Goal: Information Seeking & Learning: Learn about a topic

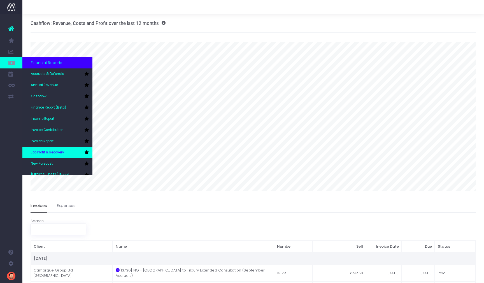
click at [59, 151] on span "Job Profit & Recovery" at bounding box center [47, 152] width 33 height 5
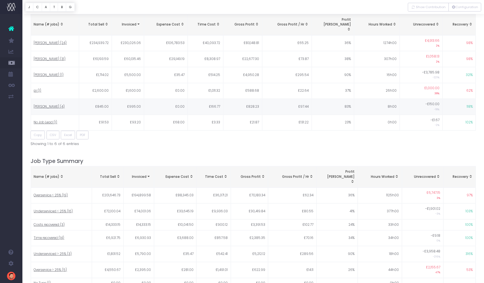
scroll to position [583, 0]
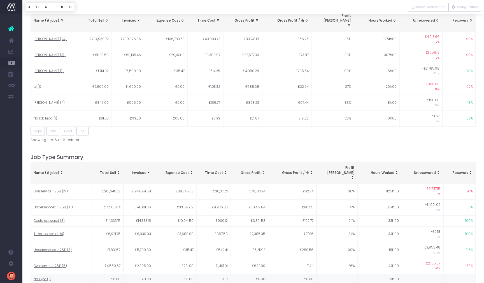
click at [37, 277] on span "No Type (1)" at bounding box center [42, 279] width 17 height 5
type input ""No Type""
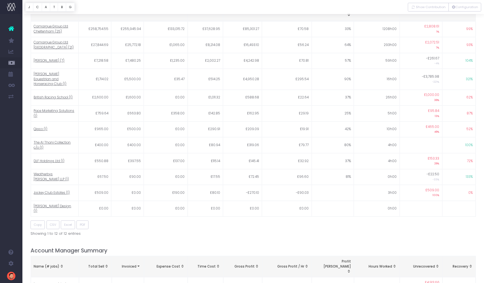
scroll to position [0, 0]
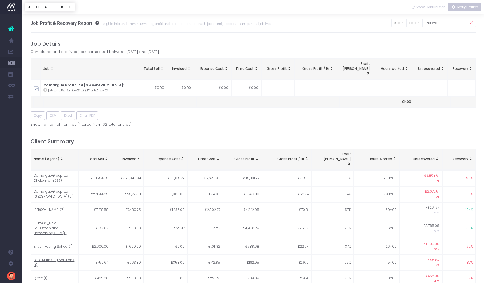
click at [464, 10] on button "Configuration" at bounding box center [465, 7] width 33 height 9
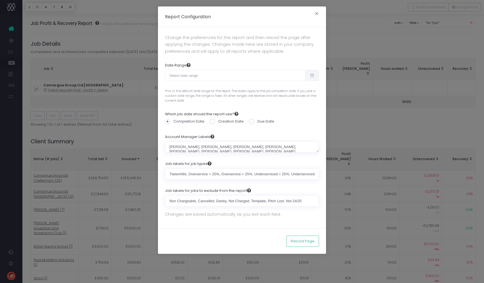
click at [310, 78] on span at bounding box center [312, 75] width 14 height 11
type input "09-07-2025"
type input "10-06-2025"
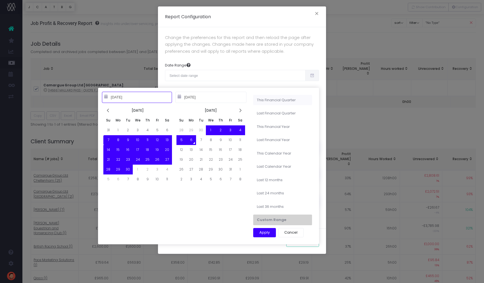
type input "09-01-2025"
type input "11-30-2025"
type input "09-07-2025"
type input "10-06-2025"
type input "06-01-2025"
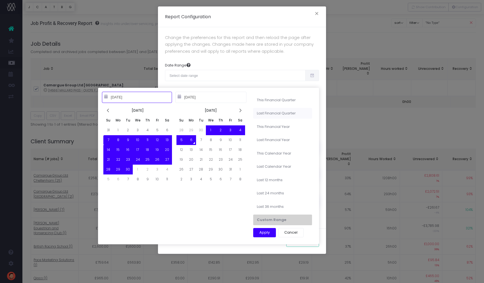
type input "08-31-2025"
type input "09-07-2025"
type input "10-06-2025"
type input "06-01-2025"
type input "05-31-2026"
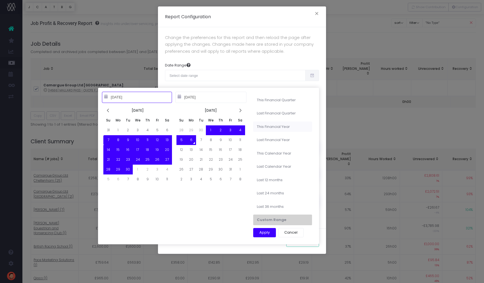
type input "09-07-2025"
type input "10-06-2025"
type input "06-01-2024"
type input "05-31-2025"
type input "09-07-2025"
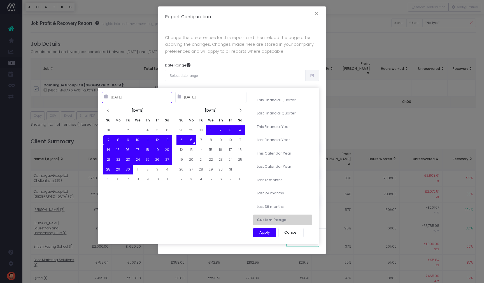
type input "10-06-2025"
type input "01-01-2025"
type input "12-31-2025"
type input "09-07-2025"
type input "10-06-2025"
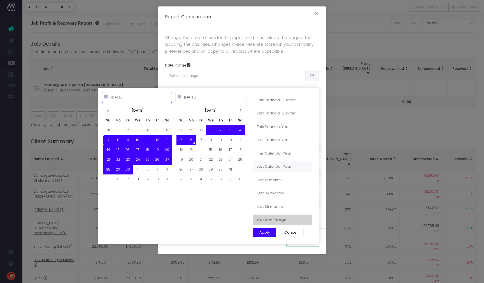
type input "01-01-2024"
type input "12-31-2024"
type input "09-07-2025"
type input "10-06-2025"
type input "10-06-2024"
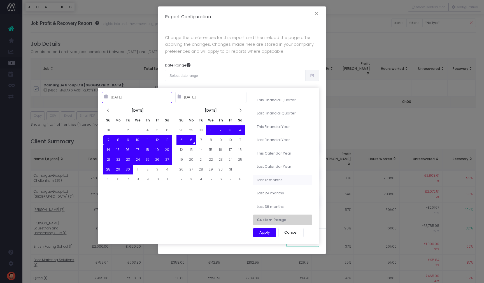
type input "10-05-2025"
type input "09-07-2025"
type input "10-06-2025"
type input "01-01-2024"
type input "12-31-2024"
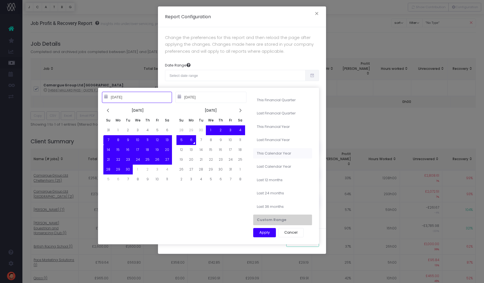
type input "09-07-2025"
type input "10-06-2025"
type input "01-01-2025"
type input "12-31-2025"
type input "06-01-2024"
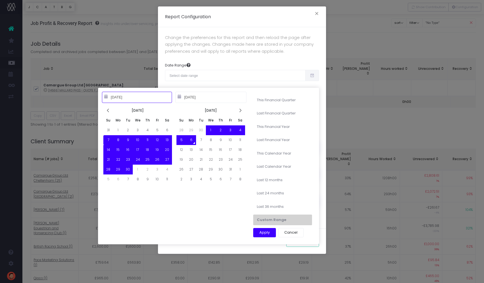
type input "05-31-2025"
type input "06-01-2025"
type input "05-31-2026"
type input "09-07-2025"
type input "10-06-2025"
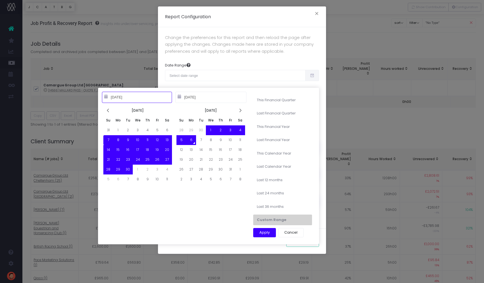
type input "06-01-2025"
type input "08-31-2025"
type input "09-07-2025"
type input "10-06-2025"
type input "09-01-2025"
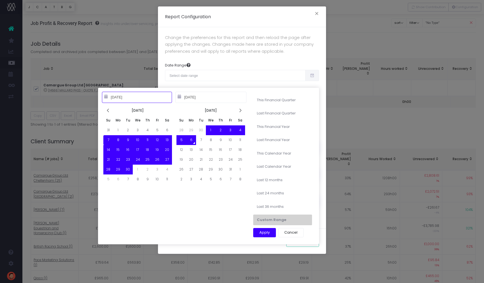
type input "11-30-2025"
click at [273, 100] on li "This Financial Quarter" at bounding box center [282, 100] width 59 height 11
type input "Sep 1st 2025 – Nov 30th 2025"
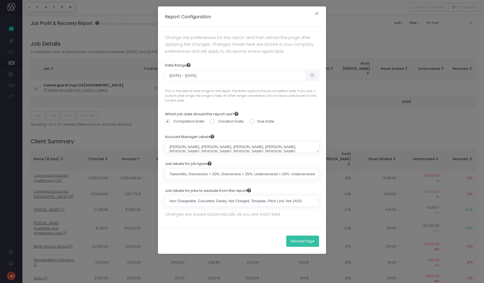
click at [307, 237] on button "Reload Page" at bounding box center [302, 240] width 33 height 11
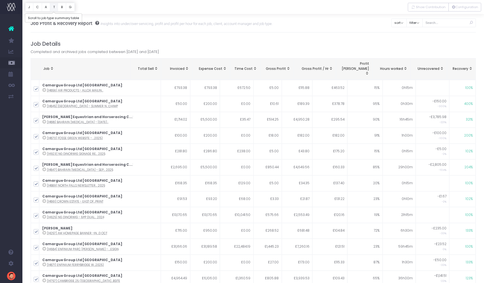
click at [56, 8] on button "T" at bounding box center [54, 7] width 8 height 9
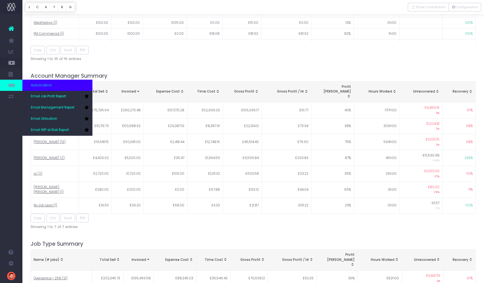
scroll to position [702, 0]
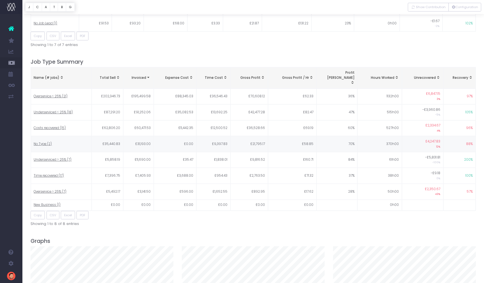
click at [52, 136] on td "No Type (2)" at bounding box center [61, 144] width 61 height 16
click at [42, 142] on span "No Type (2)" at bounding box center [43, 144] width 18 height 5
type input ""No Type""
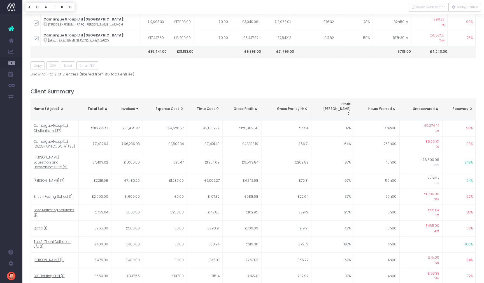
scroll to position [0, 0]
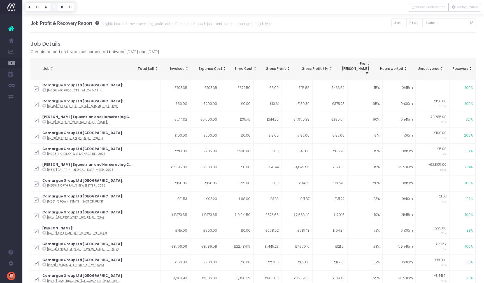
scroll to position [0, 0]
click at [55, 6] on button "T" at bounding box center [54, 7] width 8 height 9
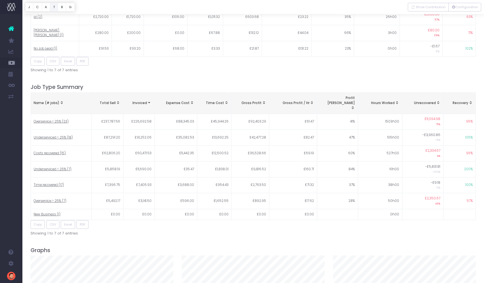
scroll to position [702, 0]
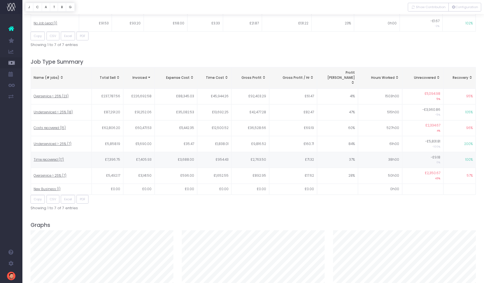
click at [58, 157] on span "Time recovered (17)" at bounding box center [49, 159] width 30 height 5
type input ""Time recovered""
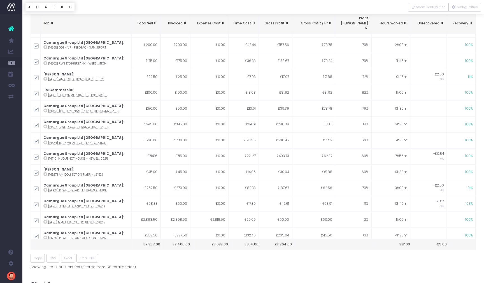
scroll to position [46, 0]
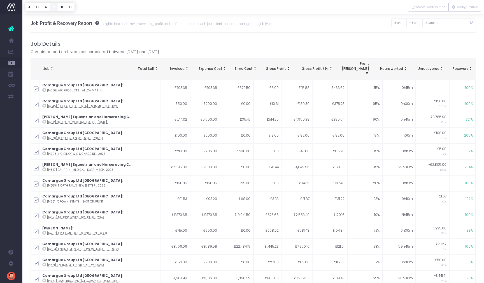
click at [53, 7] on button "T" at bounding box center [54, 7] width 8 height 9
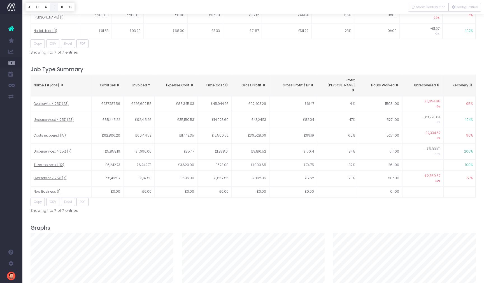
scroll to position [702, 0]
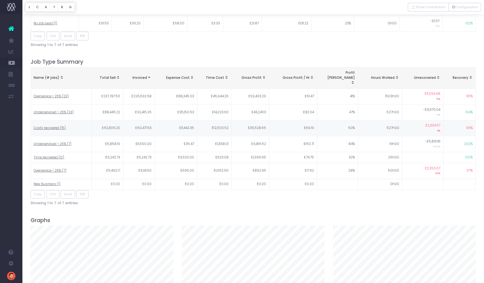
click at [56, 126] on span "Costs recovered (15)" at bounding box center [50, 128] width 32 height 5
type input ""Costs recovered""
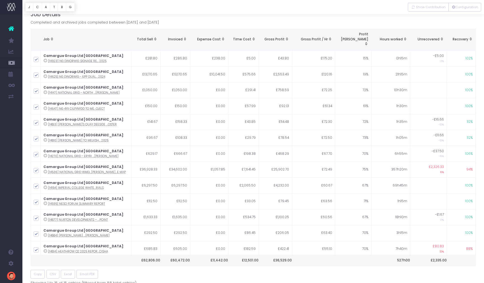
scroll to position [0, 0]
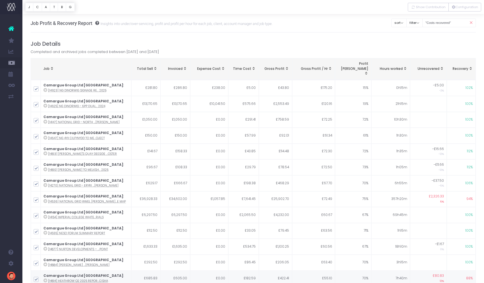
click at [45, 278] on icon at bounding box center [45, 280] width 4 height 4
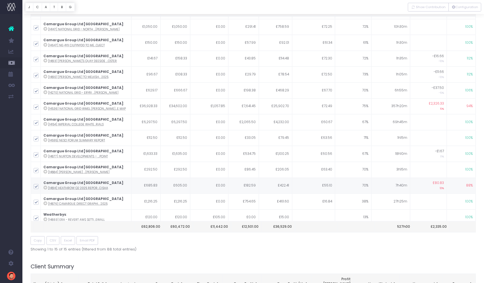
scroll to position [64, 0]
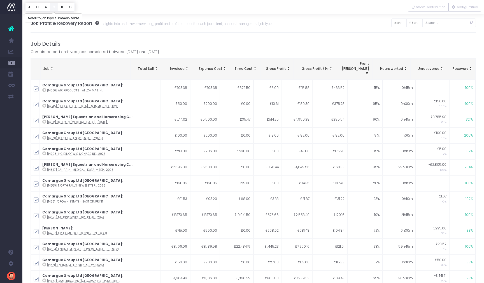
click at [56, 7] on button "T" at bounding box center [54, 7] width 8 height 9
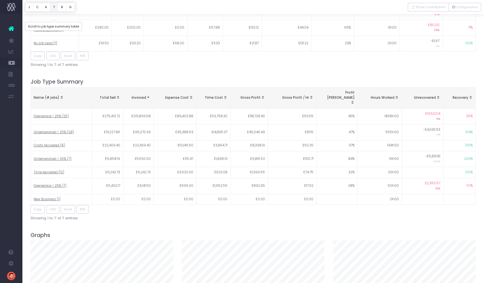
scroll to position [702, 0]
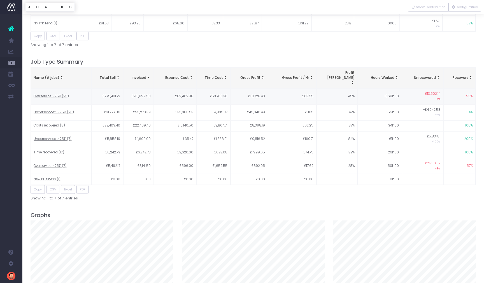
click at [70, 89] on td "Overservice < 25% (25)" at bounding box center [61, 97] width 61 height 16
click at [63, 94] on span "Overservice < 25% (25)" at bounding box center [51, 96] width 35 height 5
type input ""Overservice < 25%""
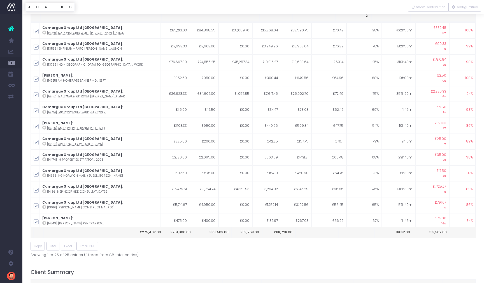
scroll to position [0, 0]
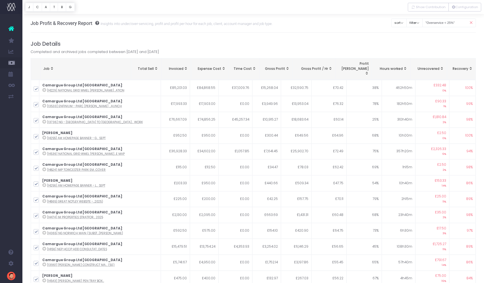
click at [471, 66] on span "Recovery: activate to sort column ascending" at bounding box center [471, 68] width 4 height 4
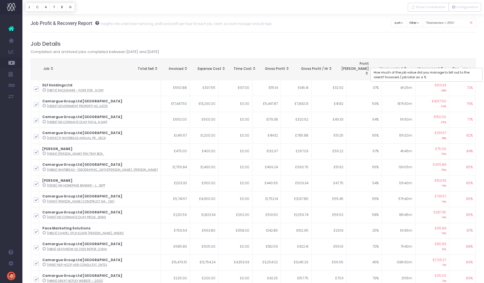
click at [461, 66] on span "Recovery" at bounding box center [461, 68] width 16 height 5
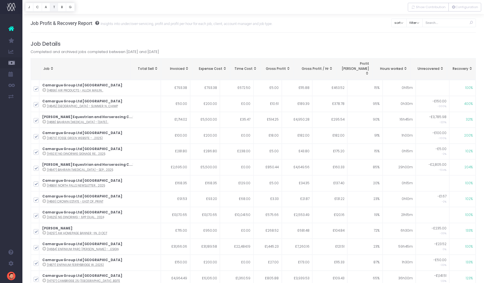
click at [54, 8] on button "T" at bounding box center [54, 7] width 8 height 9
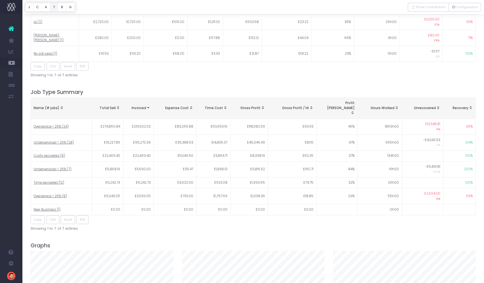
scroll to position [702, 0]
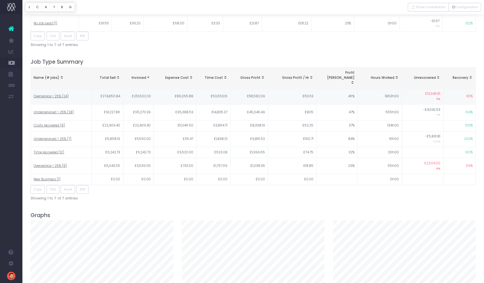
click at [55, 94] on span "Overservice < 25% (24)" at bounding box center [51, 96] width 35 height 5
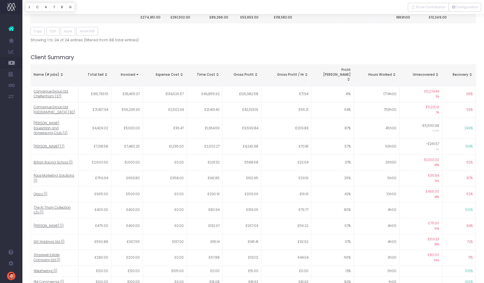
scroll to position [0, 0]
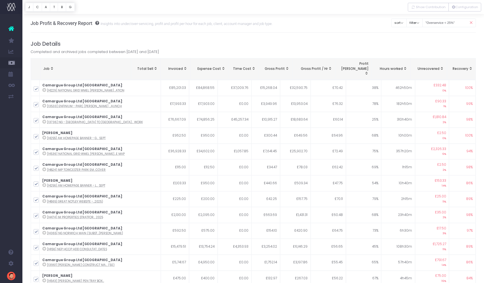
click at [469, 66] on span "Recovery: activate to sort column ascending" at bounding box center [471, 68] width 4 height 4
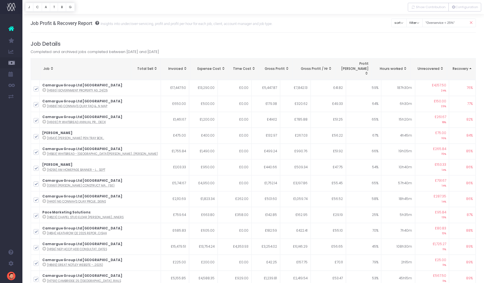
click at [470, 66] on span "Recovery: activate to sort column descending" at bounding box center [471, 68] width 4 height 4
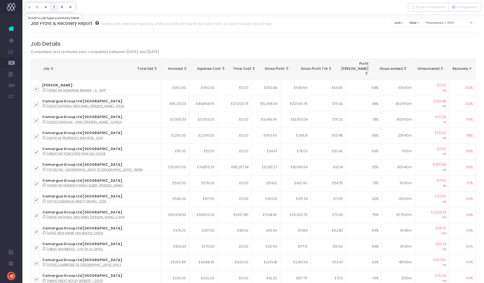
click at [54, 6] on button "T" at bounding box center [54, 7] width 8 height 9
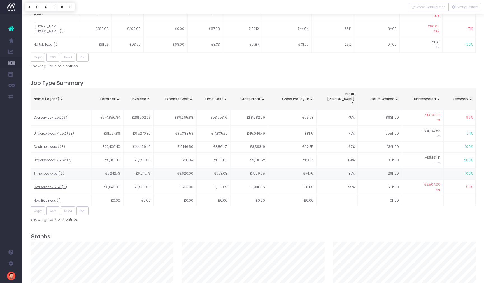
scroll to position [702, 0]
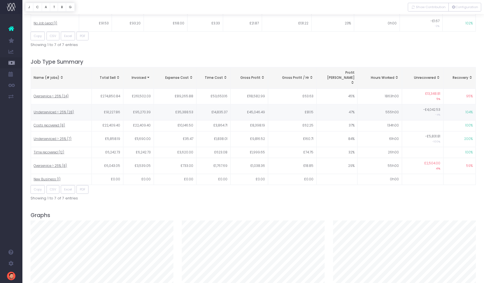
click at [52, 110] on span "Underserviced < 25% (28)" at bounding box center [54, 112] width 40 height 5
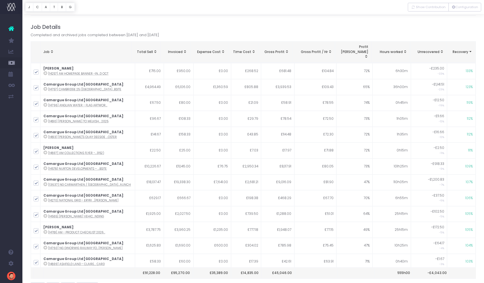
scroll to position [0, 0]
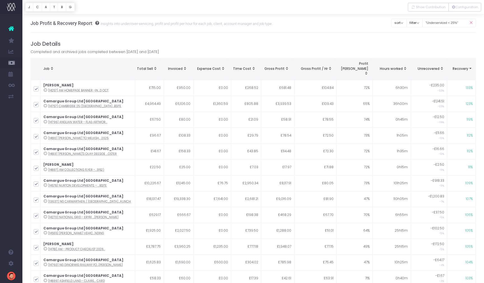
click at [471, 66] on span "Recovery: activate to sort column ascending" at bounding box center [471, 68] width 4 height 4
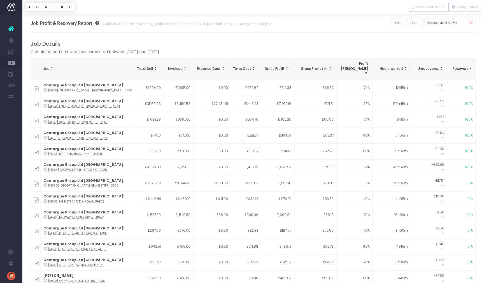
click at [471, 66] on span "Recovery: activate to sort column descending" at bounding box center [471, 68] width 4 height 4
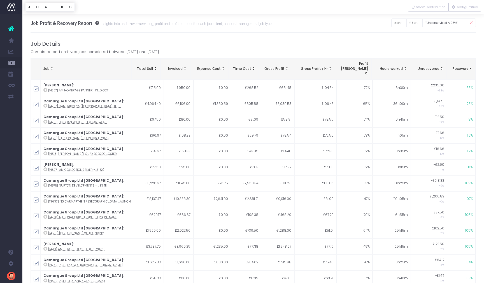
click at [471, 66] on span "Recovery: activate to sort column ascending" at bounding box center [471, 68] width 4 height 4
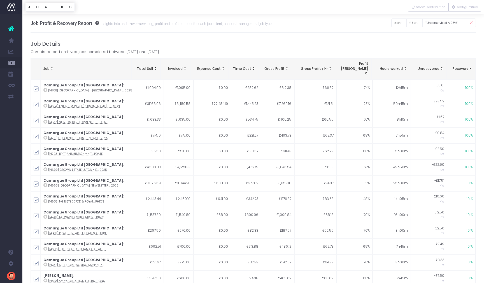
click at [471, 66] on span "Recovery: activate to sort column descending" at bounding box center [471, 68] width 4 height 4
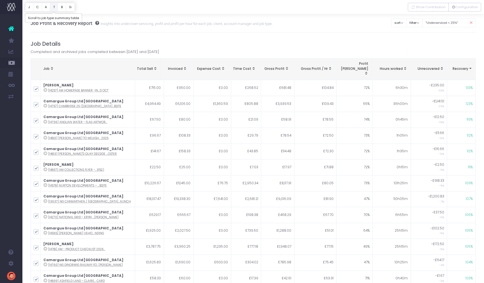
click at [55, 7] on button "T" at bounding box center [54, 7] width 8 height 9
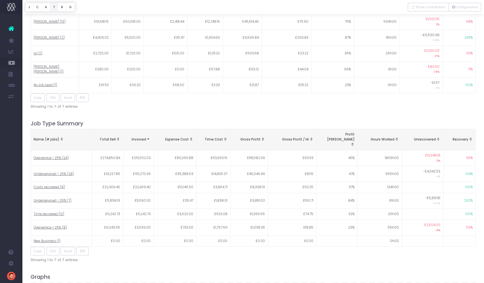
scroll to position [702, 0]
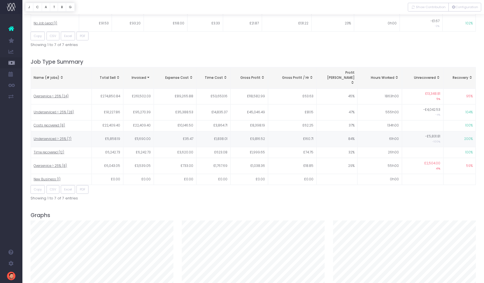
click at [47, 136] on span "Underserviced > 25% (7)" at bounding box center [53, 138] width 38 height 5
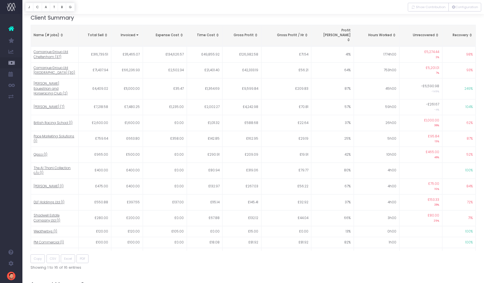
scroll to position [0, 0]
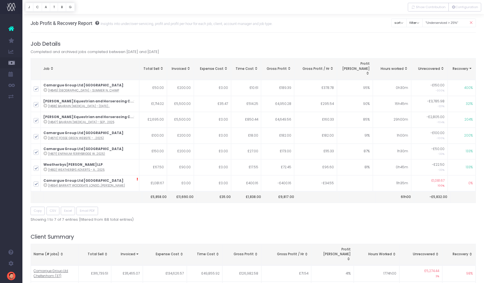
click at [470, 66] on span "Recovery: activate to sort column ascending" at bounding box center [471, 68] width 4 height 4
click at [471, 66] on span "Recovery: activate to sort column descending" at bounding box center [471, 68] width 4 height 4
click at [471, 66] on span "Recovery: activate to sort column ascending" at bounding box center [471, 68] width 4 height 4
click at [54, 7] on button "T" at bounding box center [54, 7] width 8 height 9
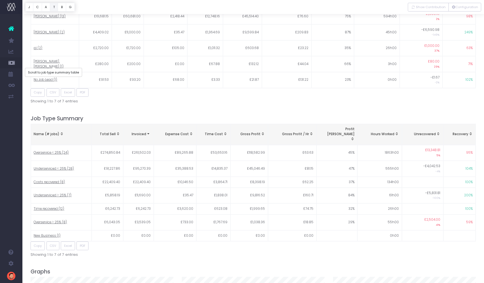
scroll to position [607, 0]
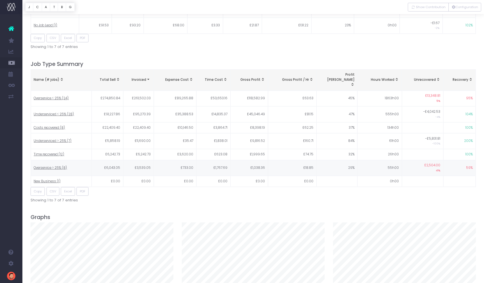
click at [50, 165] on span "Overservice > 25% (8)" at bounding box center [50, 167] width 33 height 5
type input ""Overservice > 25%""
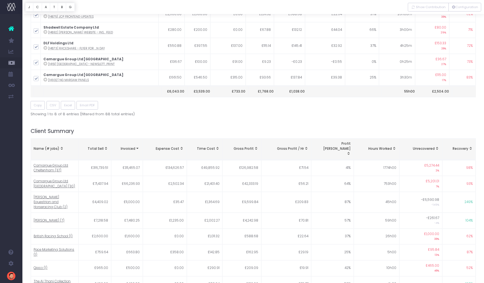
scroll to position [0, 0]
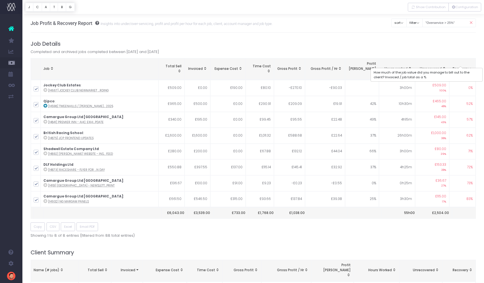
click at [467, 66] on span "Recovery" at bounding box center [461, 68] width 16 height 5
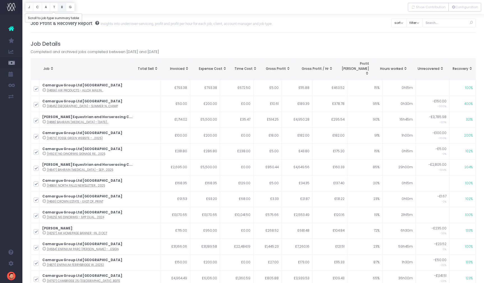
drag, startPoint x: 55, startPoint y: 6, endPoint x: 61, endPoint y: 4, distance: 6.5
click at [56, 5] on button "T" at bounding box center [54, 7] width 8 height 9
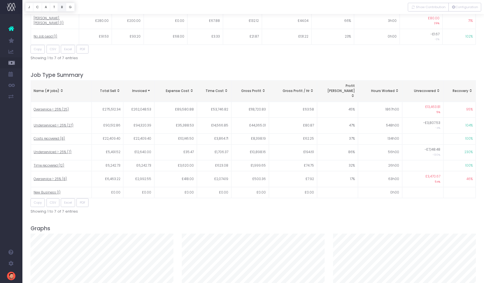
scroll to position [702, 0]
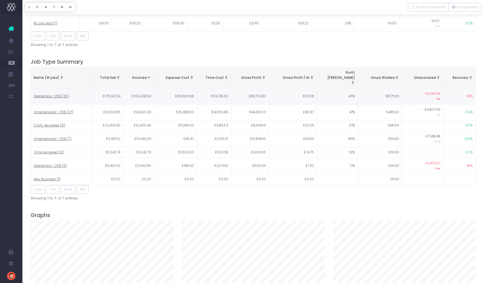
drag, startPoint x: 54, startPoint y: 54, endPoint x: 53, endPoint y: 51, distance: 2.9
click at [55, 94] on span "Overservice < 25% (25)" at bounding box center [51, 96] width 35 height 5
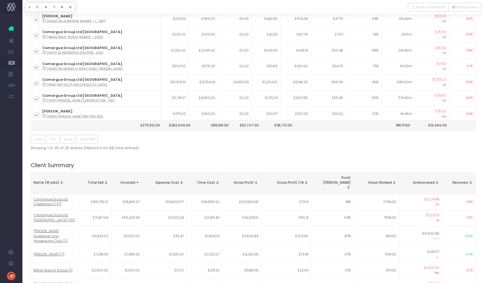
scroll to position [0, 0]
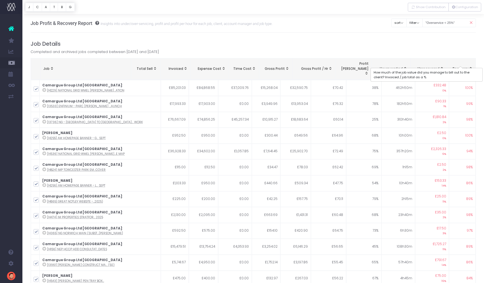
click at [468, 66] on div "Recovery" at bounding box center [461, 68] width 23 height 5
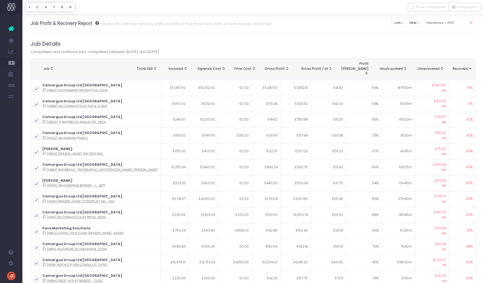
click at [472, 66] on span "Recovery: activate to sort column descending" at bounding box center [471, 68] width 4 height 4
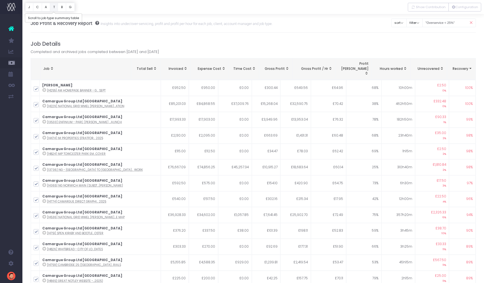
click at [55, 6] on button "T" at bounding box center [54, 7] width 8 height 9
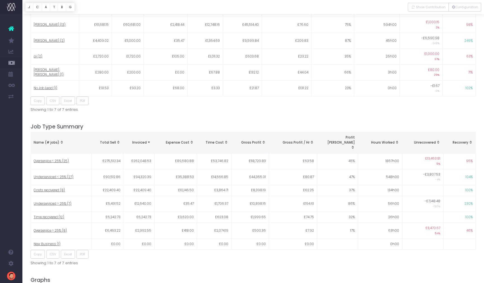
scroll to position [702, 0]
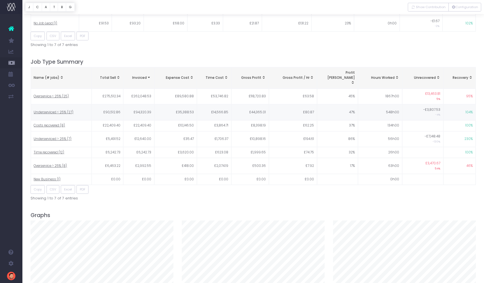
click at [49, 110] on span "Underserviced < 25% (27)" at bounding box center [54, 112] width 40 height 5
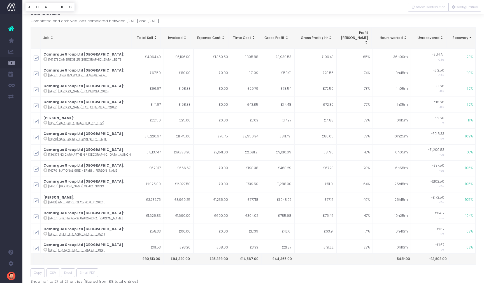
scroll to position [0, 0]
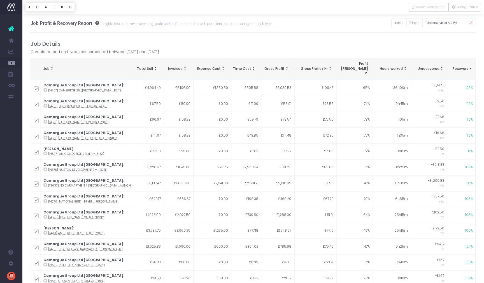
click at [469, 66] on span "Recovery: activate to sort column ascending" at bounding box center [471, 68] width 4 height 4
click at [469, 66] on span "Recovery: activate to sort column descending" at bounding box center [471, 68] width 4 height 4
click at [54, 6] on button "T" at bounding box center [54, 7] width 8 height 9
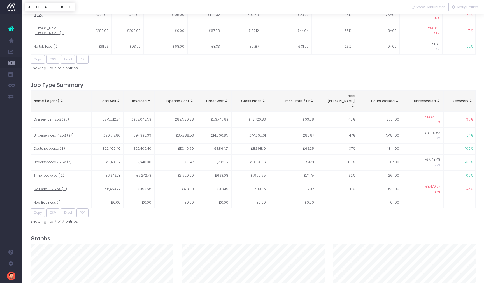
scroll to position [702, 0]
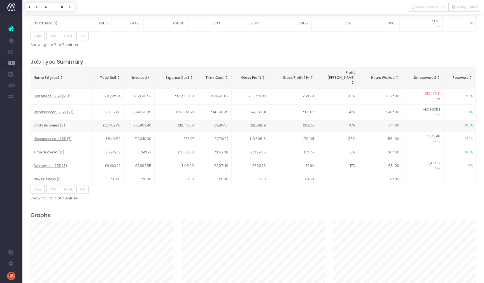
click at [36, 123] on span "Costs recovered (8)" at bounding box center [49, 125] width 31 height 5
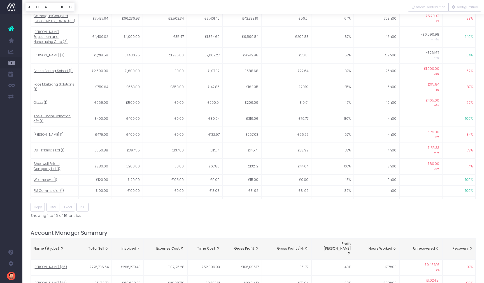
scroll to position [0, 0]
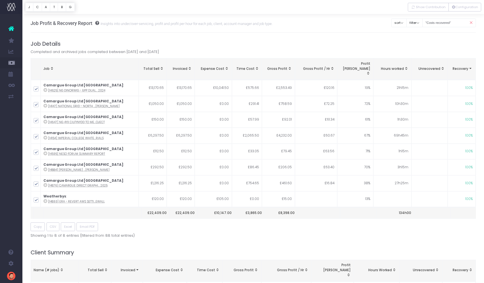
click at [471, 66] on span "Recovery: activate to sort column ascending" at bounding box center [471, 68] width 4 height 4
click at [471, 66] on span "Recovery: activate to sort column descending" at bounding box center [471, 68] width 4 height 4
click at [55, 8] on button "T" at bounding box center [54, 7] width 8 height 9
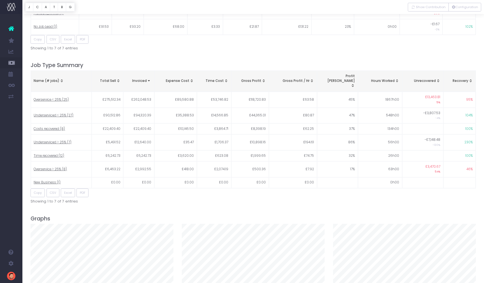
scroll to position [623, 0]
click at [54, 139] on span "Underserviced > 25% (7)" at bounding box center [53, 141] width 38 height 5
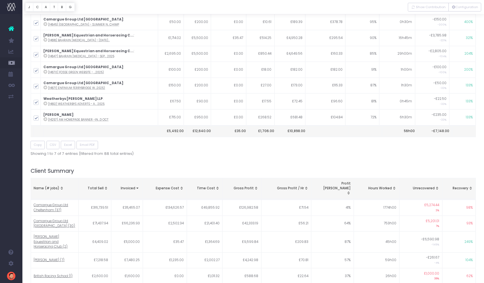
scroll to position [0, 0]
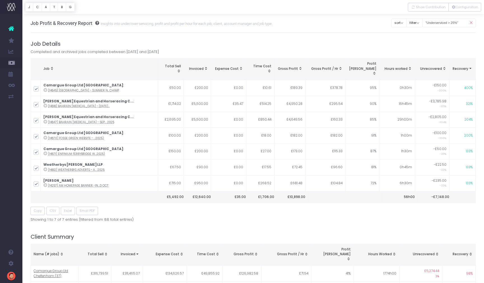
click at [470, 66] on span "Recovery: activate to sort column ascending" at bounding box center [471, 68] width 4 height 4
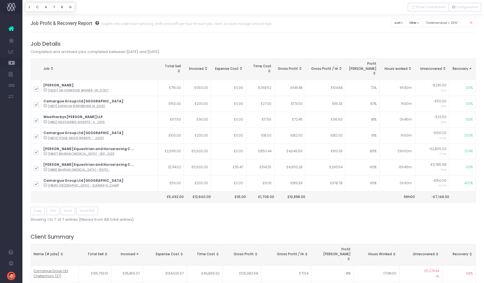
drag, startPoint x: 471, startPoint y: 62, endPoint x: 455, endPoint y: 57, distance: 16.8
click at [471, 66] on span "Recovery: activate to sort column descending" at bounding box center [471, 68] width 4 height 4
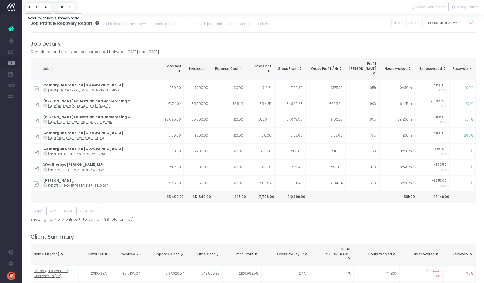
click at [55, 6] on button "T" at bounding box center [54, 7] width 8 height 9
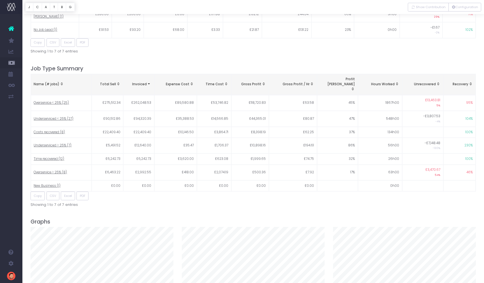
scroll to position [607, 0]
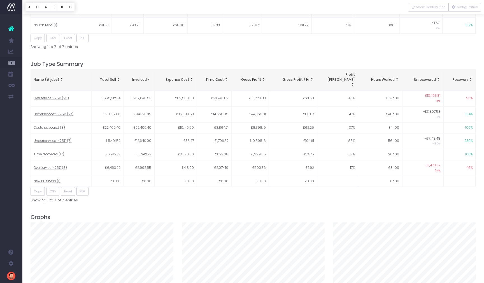
click at [60, 152] on span "Time recovered (12)" at bounding box center [49, 154] width 31 height 5
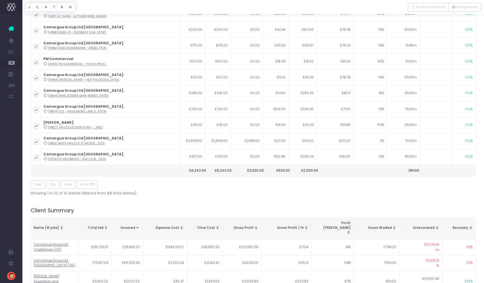
scroll to position [0, 0]
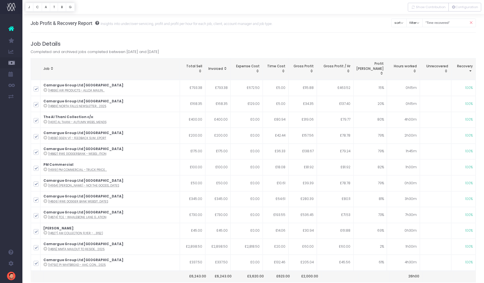
click at [471, 69] on span "Recovery: activate to sort column ascending" at bounding box center [471, 71] width 4 height 4
drag, startPoint x: 468, startPoint y: 66, endPoint x: 429, endPoint y: 47, distance: 43.6
click at [469, 69] on span "Recovery: activate to sort column descending" at bounding box center [471, 71] width 4 height 4
click at [54, 7] on button "T" at bounding box center [54, 7] width 8 height 9
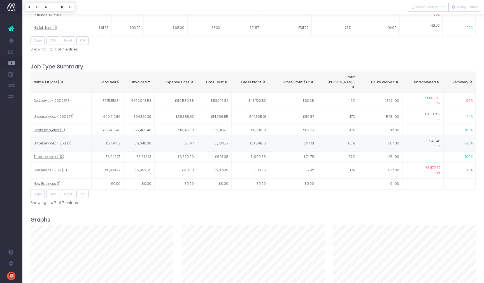
scroll to position [690, 0]
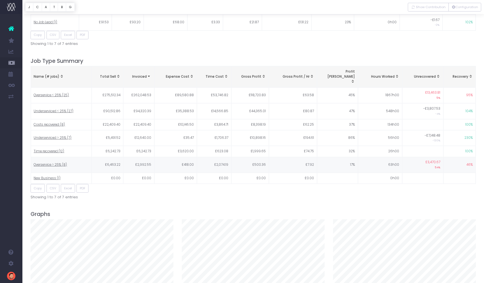
click at [46, 162] on span "Overservice > 25% (8)" at bounding box center [50, 164] width 33 height 5
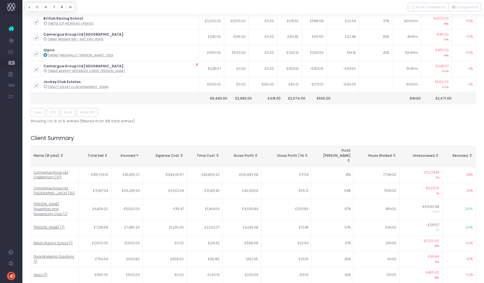
scroll to position [0, 0]
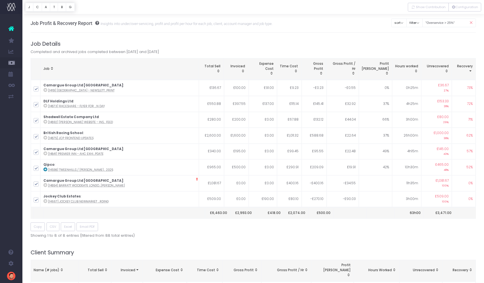
click at [471, 69] on span "Recovery: activate to sort column ascending" at bounding box center [471, 71] width 4 height 4
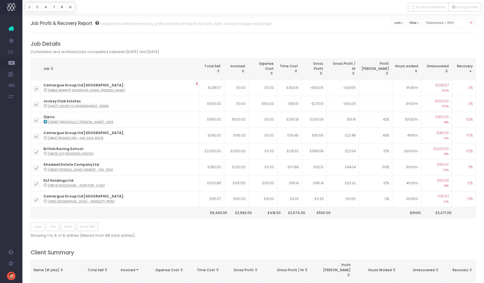
click at [471, 69] on span "Recovery: activate to sort column descending" at bounding box center [471, 71] width 4 height 4
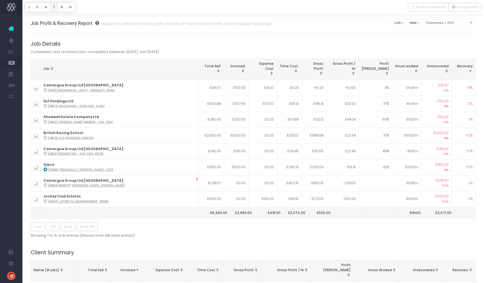
click at [54, 7] on button "T" at bounding box center [54, 7] width 8 height 9
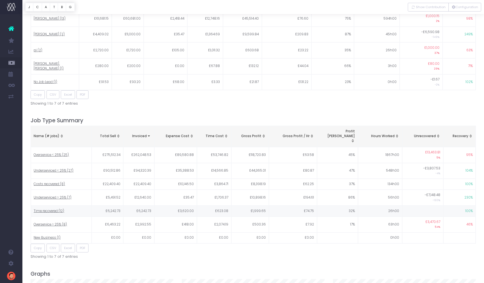
scroll to position [627, 0]
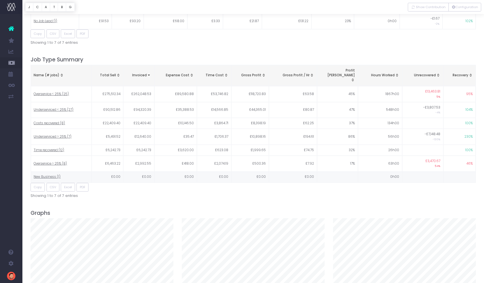
click at [47, 174] on span "New Business (1)" at bounding box center [47, 176] width 27 height 5
type input ""New Business""
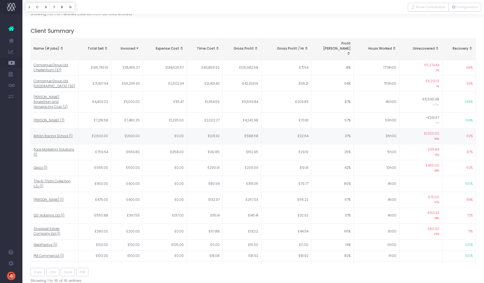
scroll to position [0, 0]
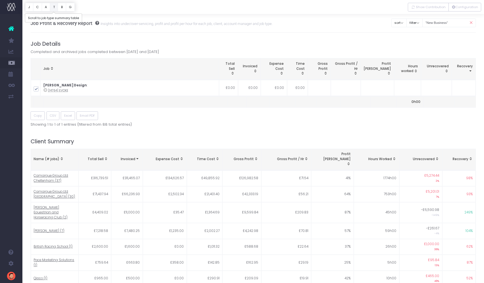
click at [54, 7] on button "T" at bounding box center [54, 7] width 8 height 9
click at [137, 13] on div at bounding box center [253, 7] width 462 height 14
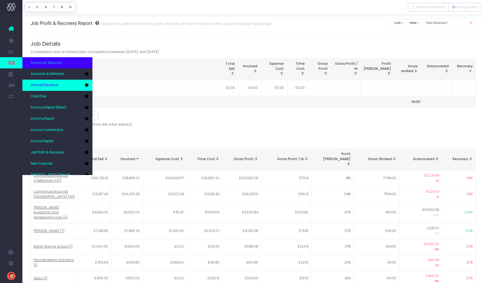
click at [54, 87] on span "Annual Revenue" at bounding box center [44, 85] width 27 height 5
